Goal: Find specific fact: Find specific fact

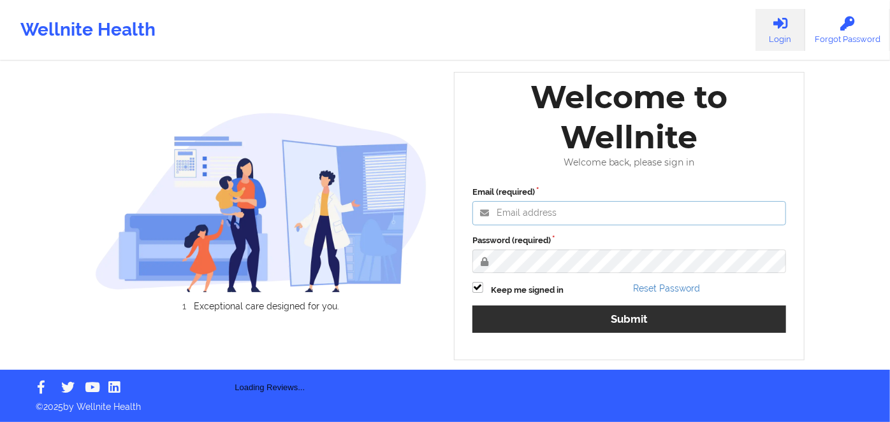
type input "[PERSON_NAME][EMAIL_ADDRESS][DOMAIN_NAME]"
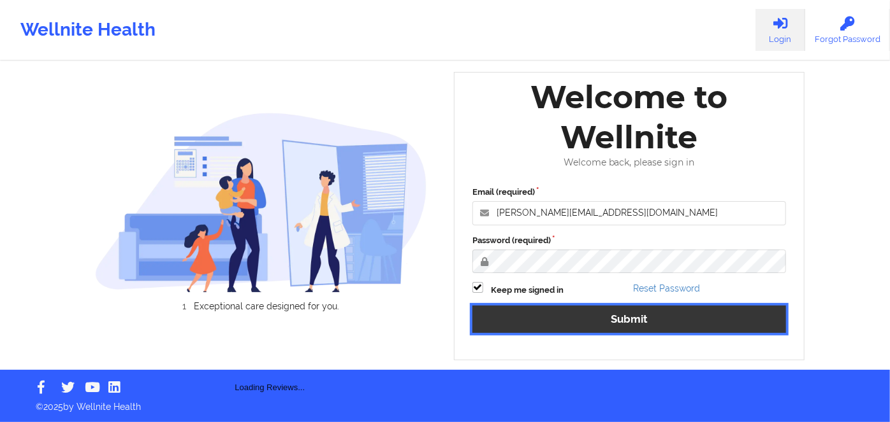
click at [612, 326] on button "Submit" at bounding box center [629, 319] width 314 height 27
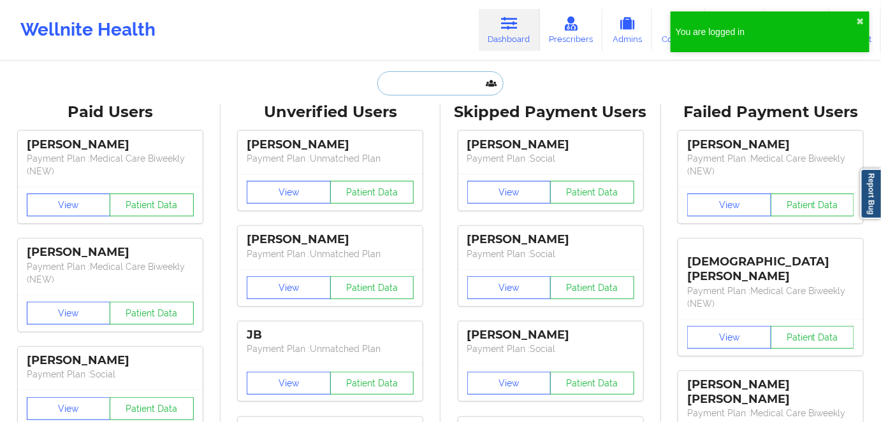
click at [450, 83] on input "text" at bounding box center [440, 83] width 126 height 24
paste input "[PERSON_NAME]"
type input "[PERSON_NAME]"
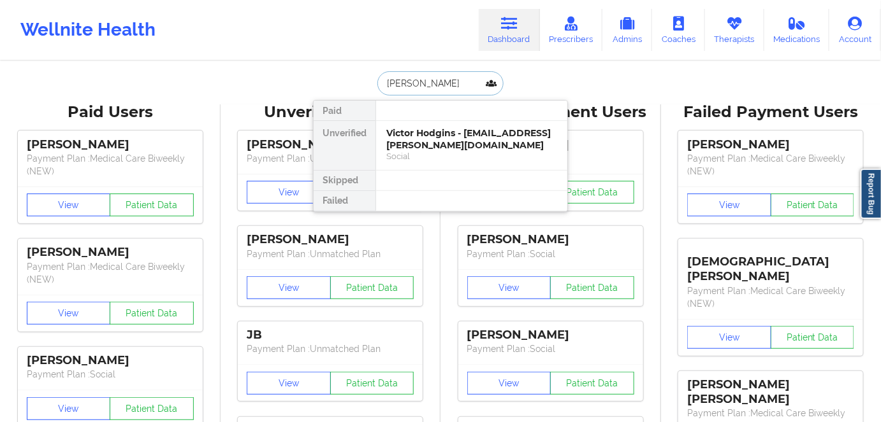
drag, startPoint x: 478, startPoint y: 145, endPoint x: 494, endPoint y: 2, distance: 143.7
click at [479, 143] on div "Victor Hodgins - [EMAIL_ADDRESS][PERSON_NAME][DOMAIN_NAME]" at bounding box center [471, 139] width 171 height 24
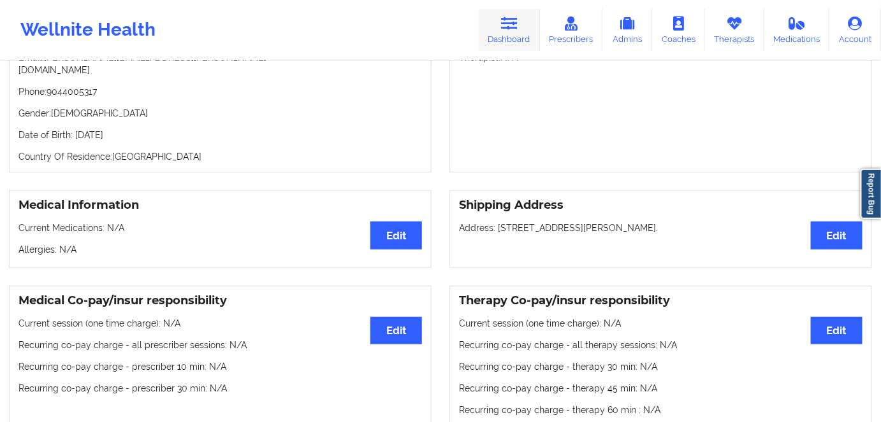
scroll to position [173, 0]
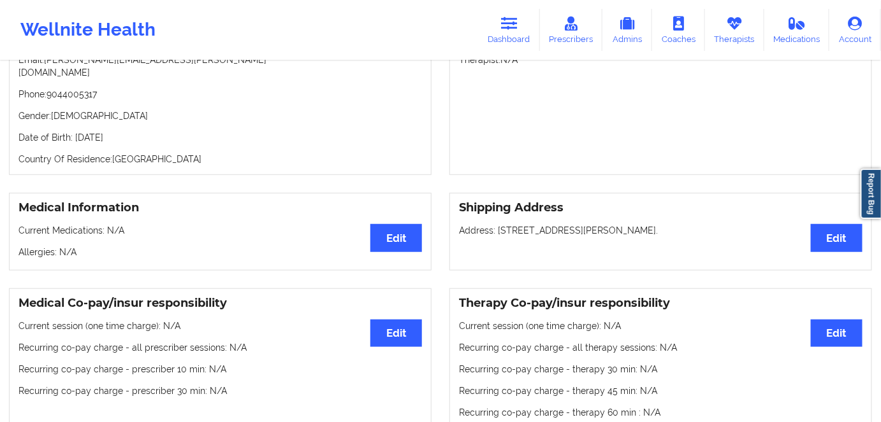
click at [140, 131] on p "Date of Birth: [DEMOGRAPHIC_DATA]" at bounding box center [219, 137] width 403 height 13
click at [139, 131] on p "Date of Birth: [DEMOGRAPHIC_DATA]" at bounding box center [219, 137] width 403 height 13
click at [136, 131] on p "Date of Birth: [DEMOGRAPHIC_DATA]" at bounding box center [219, 137] width 403 height 13
click at [137, 131] on p "Date of Birth: [DEMOGRAPHIC_DATA]" at bounding box center [219, 137] width 403 height 13
click at [126, 131] on p "Date of Birth: [DEMOGRAPHIC_DATA]" at bounding box center [219, 137] width 403 height 13
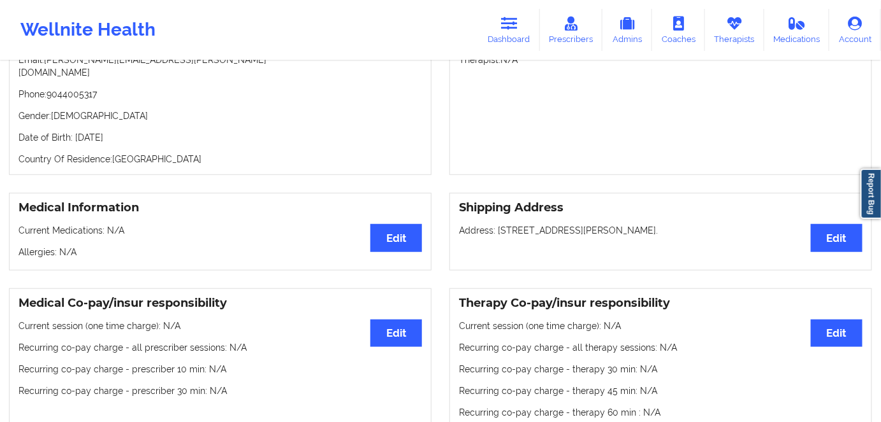
click at [126, 131] on p "Date of Birth: [DEMOGRAPHIC_DATA]" at bounding box center [219, 137] width 403 height 13
copy p "1987"
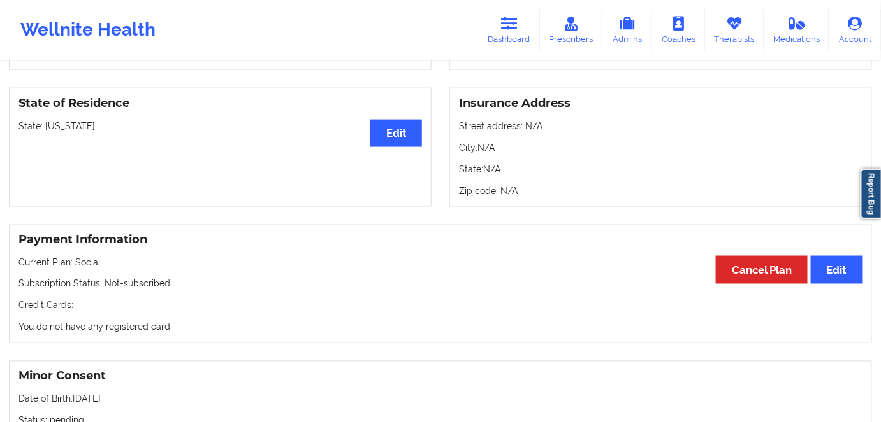
scroll to position [579, 0]
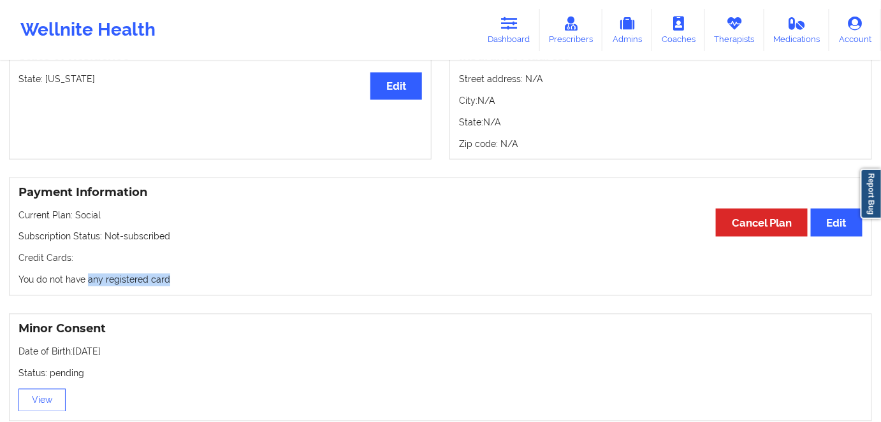
drag, startPoint x: 148, startPoint y: 273, endPoint x: 92, endPoint y: 267, distance: 56.4
click at [89, 274] on p "You do not have any registered card" at bounding box center [440, 280] width 844 height 13
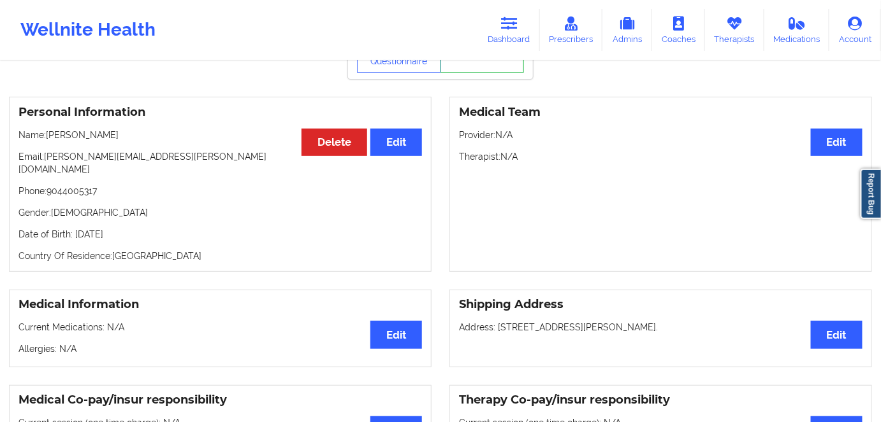
scroll to position [0, 0]
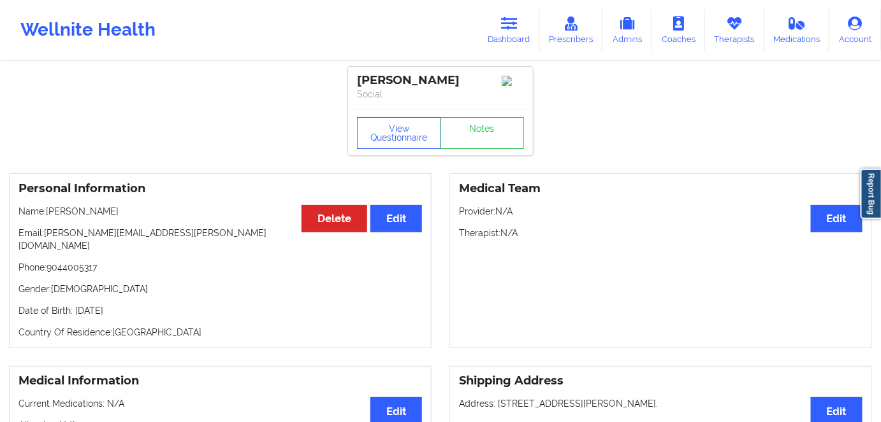
click at [166, 326] on p "Country Of Residence: [DEMOGRAPHIC_DATA]" at bounding box center [219, 332] width 403 height 13
drag, startPoint x: 154, startPoint y: 300, endPoint x: 75, endPoint y: 297, distance: 79.1
click at [75, 305] on p "Date of Birth: [DEMOGRAPHIC_DATA]" at bounding box center [219, 311] width 403 height 13
copy p "[DATE]"
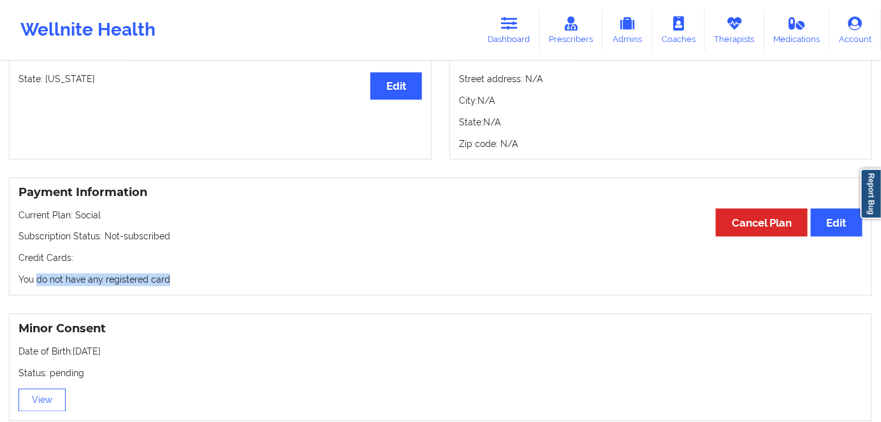
drag, startPoint x: 164, startPoint y: 266, endPoint x: 3, endPoint y: 273, distance: 161.4
click at [5, 273] on div "Payment Information Edit Cancel Plan Current Plan: Social Subscription Status: …" at bounding box center [440, 237] width 881 height 119
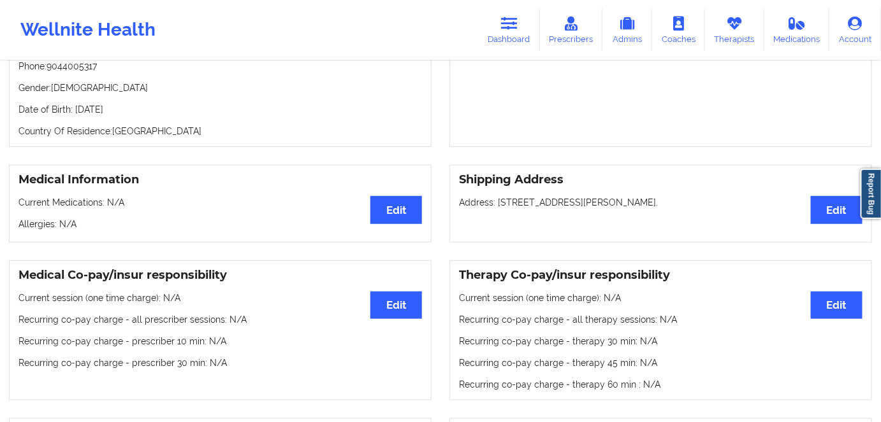
scroll to position [115, 0]
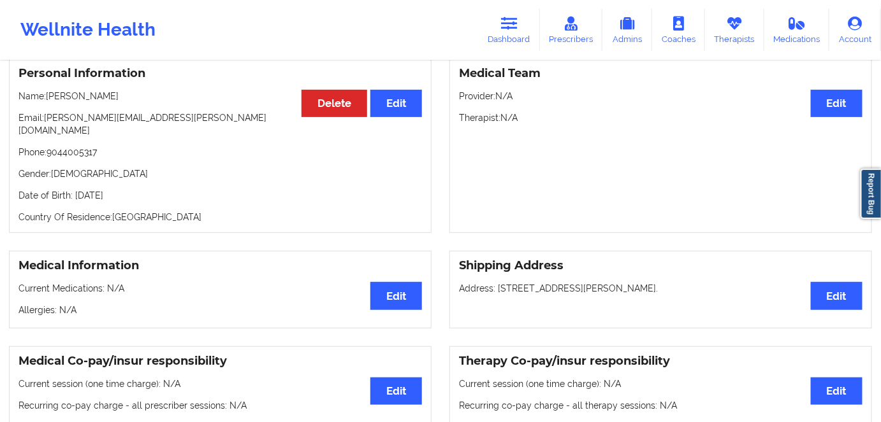
click at [87, 178] on div "Personal Information Edit Delete Name: [PERSON_NAME] Email: [PERSON_NAME][EMAIL…" at bounding box center [220, 145] width 422 height 175
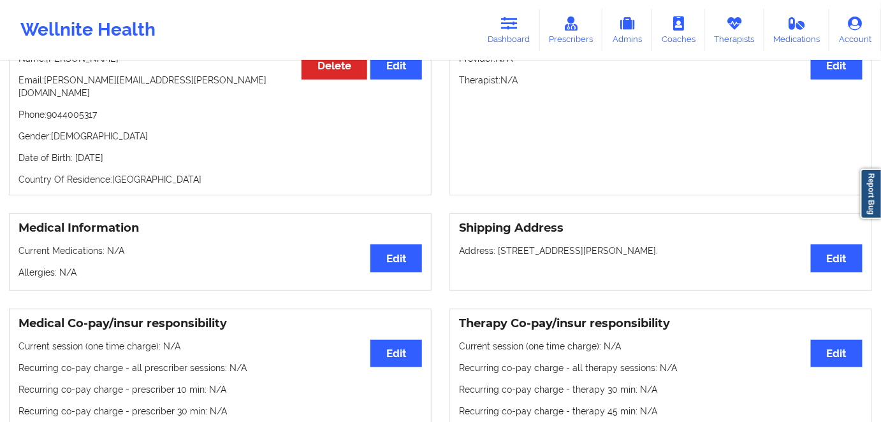
scroll to position [57, 0]
